Goal: Information Seeking & Learning: Learn about a topic

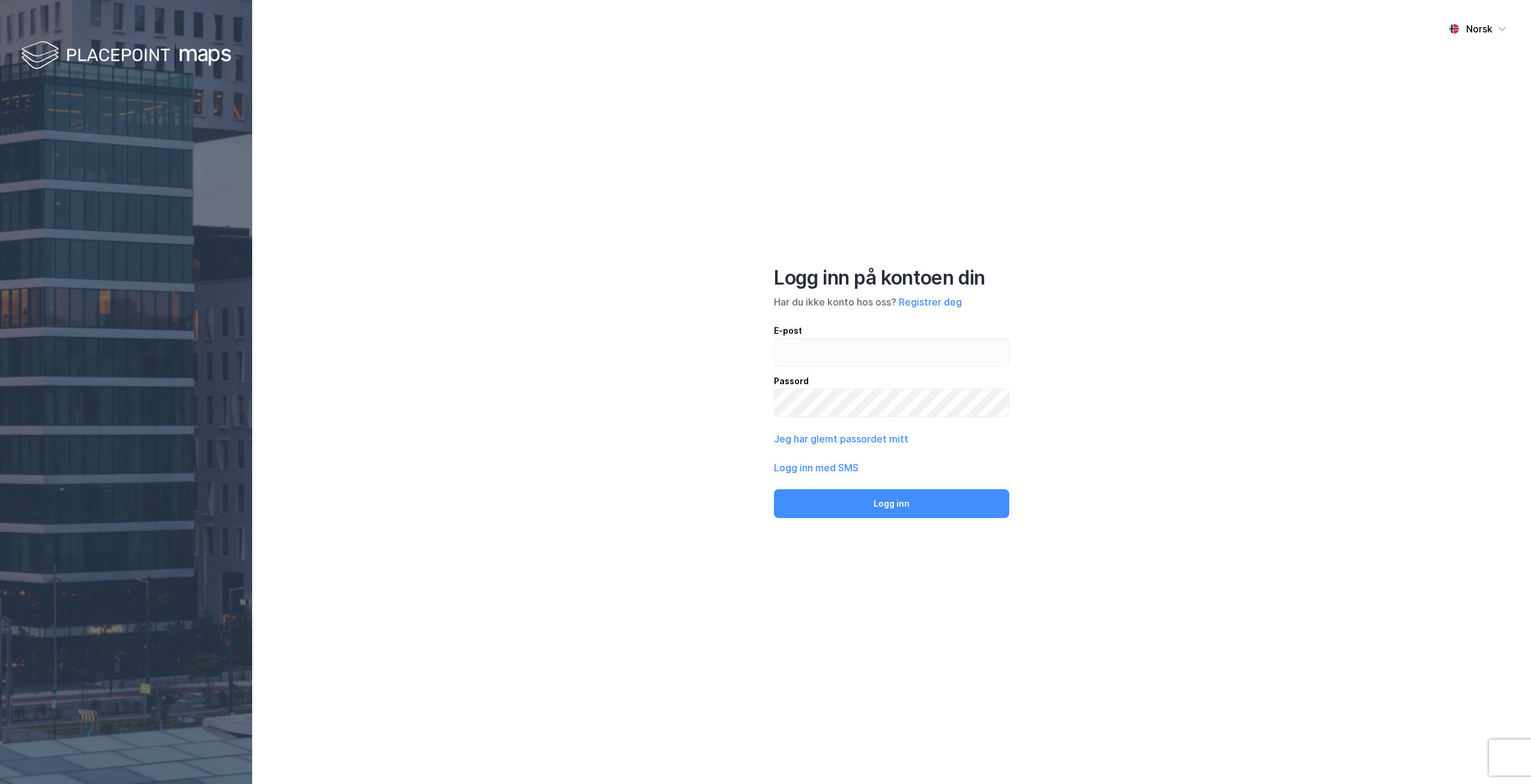
click at [864, 332] on div "E-post" at bounding box center [892, 330] width 235 height 14
click at [864, 339] on input "email" at bounding box center [892, 352] width 234 height 28
click at [853, 360] on input "email" at bounding box center [892, 352] width 234 height 28
type input "[EMAIL_ADDRESS][DOMAIN_NAME]"
click at [869, 506] on button "Logg inn" at bounding box center [892, 504] width 235 height 29
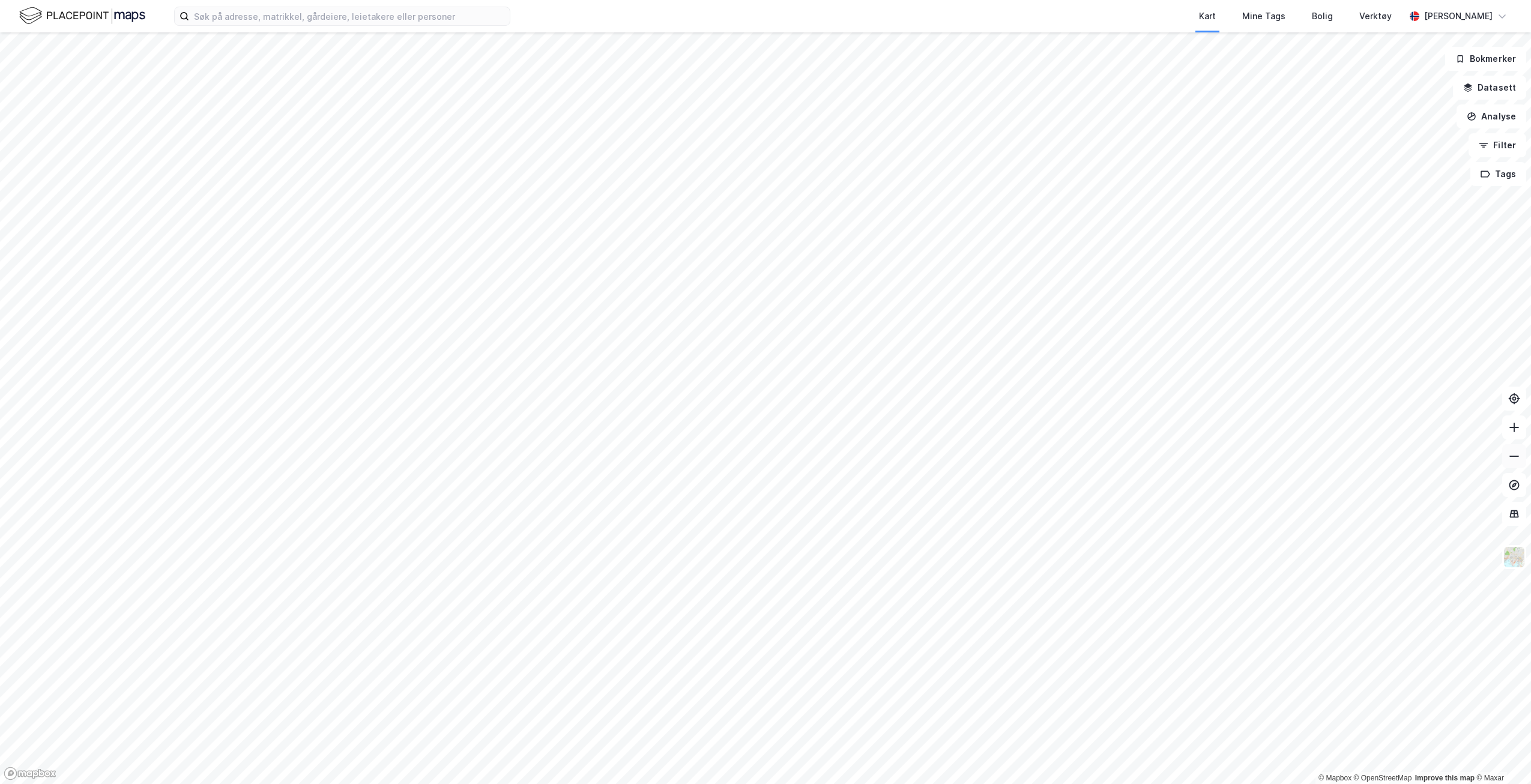
click at [1514, 460] on icon at bounding box center [1514, 456] width 12 height 12
click at [1237, 0] on html "Kart Mine Tags Bolig Verktøy [PERSON_NAME] © Mapbox © OpenStreetMap Improve thi…" at bounding box center [765, 392] width 1531 height 784
